Goal: Task Accomplishment & Management: Manage account settings

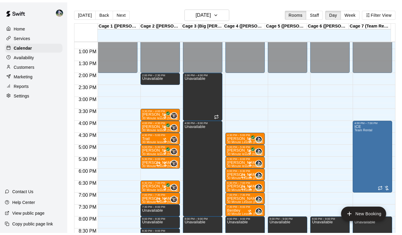
scroll to position [307, 0]
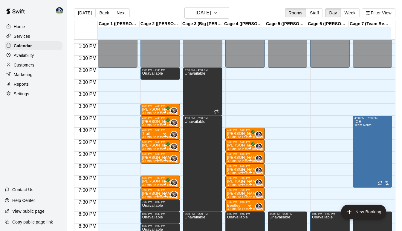
click at [23, 87] on p "Reports" at bounding box center [21, 84] width 15 height 6
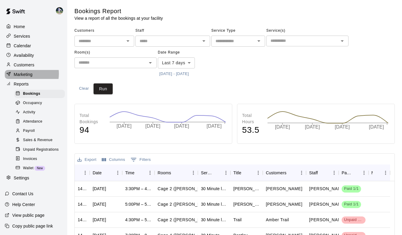
click at [22, 76] on p "Marketing" at bounding box center [23, 74] width 19 height 6
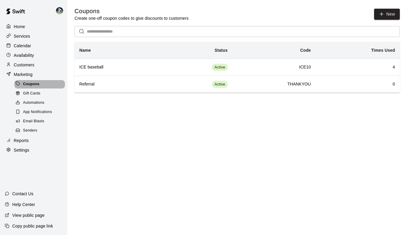
click at [28, 87] on span "Coupons" at bounding box center [31, 84] width 16 height 6
click at [386, 16] on button "New" at bounding box center [387, 14] width 26 height 11
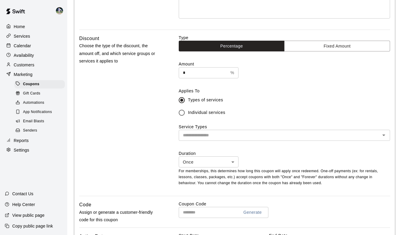
scroll to position [144, 0]
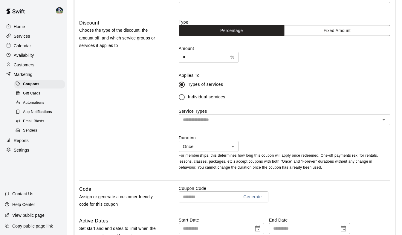
type input "**********"
click at [198, 197] on input "text" at bounding box center [207, 196] width 56 height 11
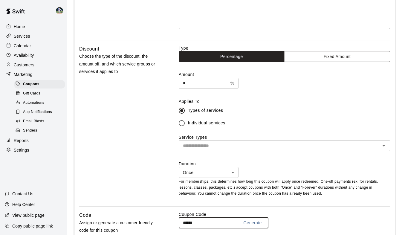
scroll to position [113, 0]
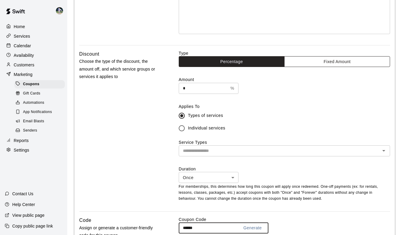
type input "******"
click at [333, 61] on button "Fixed Amount" at bounding box center [337, 61] width 106 height 11
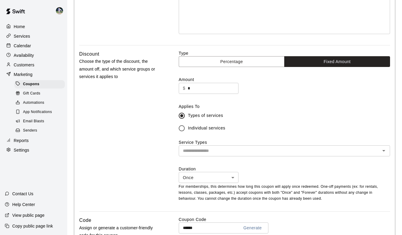
click at [191, 87] on input "*" at bounding box center [213, 88] width 51 height 11
type input "*"
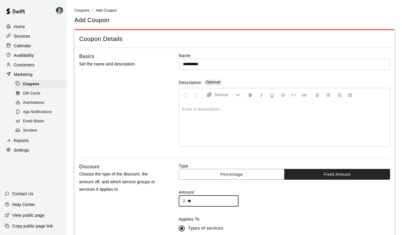
scroll to position [0, 0]
type input "**"
click at [198, 112] on p at bounding box center [284, 109] width 205 height 6
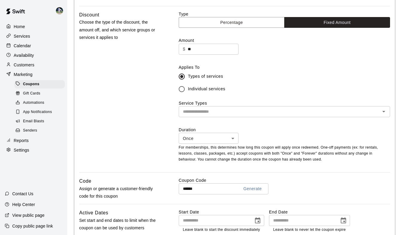
scroll to position [152, 0]
click at [198, 112] on input "text" at bounding box center [280, 111] width 198 height 7
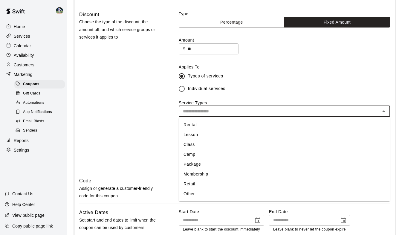
click at [191, 134] on li "Lesson" at bounding box center [284, 135] width 211 height 10
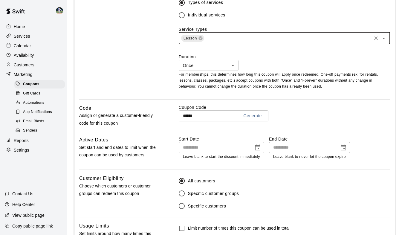
scroll to position [226, 0]
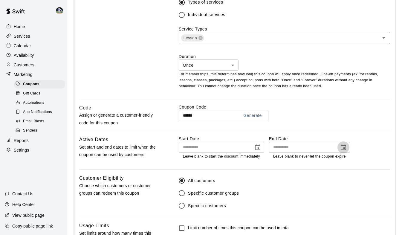
click at [343, 150] on icon "Choose date" at bounding box center [343, 147] width 7 height 7
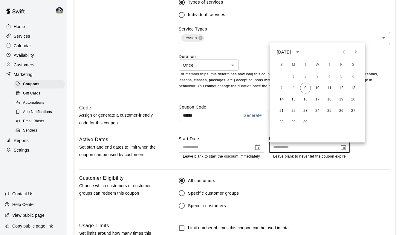
click at [352, 51] on icon "Next month" at bounding box center [355, 51] width 7 height 7
click at [316, 122] on button "31" at bounding box center [317, 122] width 11 height 11
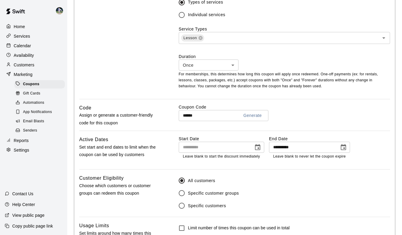
type input "**********"
click at [259, 148] on icon "Choose date" at bounding box center [257, 147] width 7 height 7
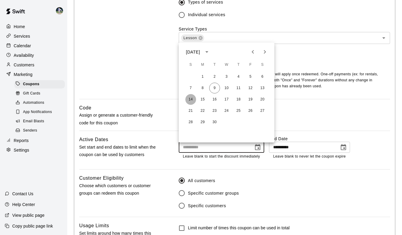
click at [190, 99] on button "14" at bounding box center [190, 99] width 11 height 11
type input "**********"
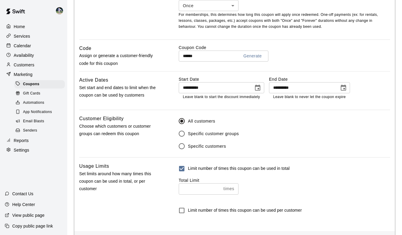
scroll to position [310, 0]
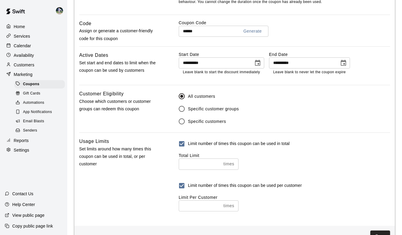
click at [196, 209] on input "number" at bounding box center [200, 205] width 42 height 11
type input "*"
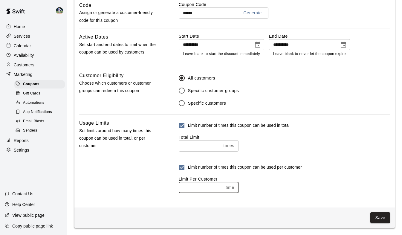
scroll to position [316, 0]
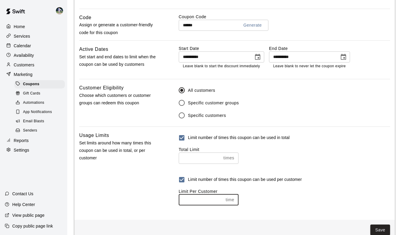
type input "*"
click at [352, 180] on div "Limit number of times this coupon can be used per customer" at bounding box center [284, 179] width 211 height 13
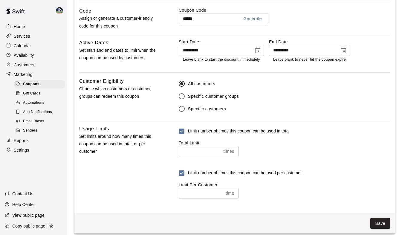
scroll to position [331, 0]
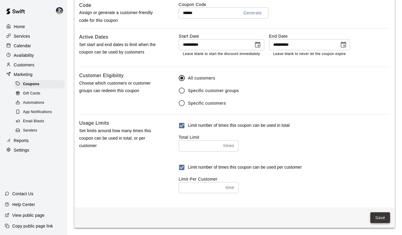
click at [378, 220] on button "Save" at bounding box center [381, 217] width 20 height 11
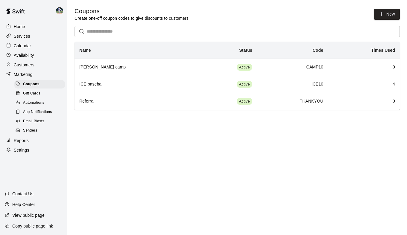
click at [23, 55] on p "Availability" at bounding box center [24, 55] width 20 height 6
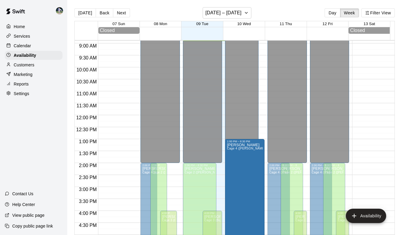
scroll to position [290, 0]
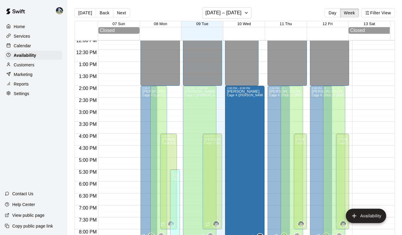
drag, startPoint x: 253, startPoint y: 69, endPoint x: 254, endPoint y: 89, distance: 20.1
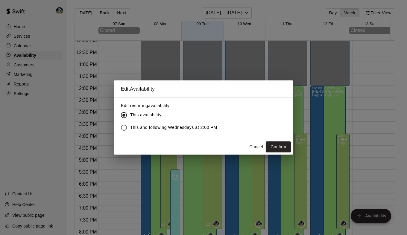
click at [145, 125] on span "This and following Wednesdays at 2:00 PM" at bounding box center [173, 127] width 87 height 6
click at [274, 145] on button "Confirm" at bounding box center [278, 146] width 25 height 11
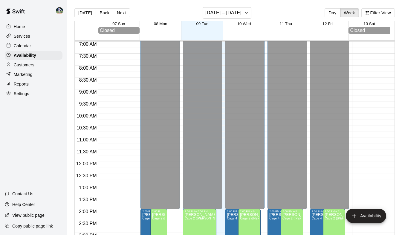
scroll to position [166, 0]
